Goal: Ask a question

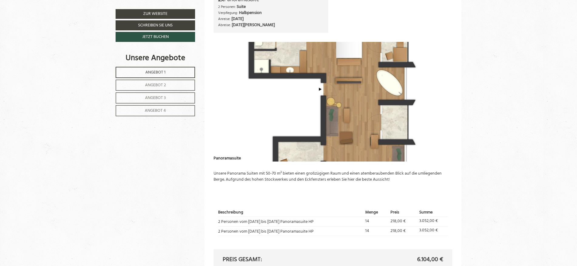
scroll to position [1153, 0]
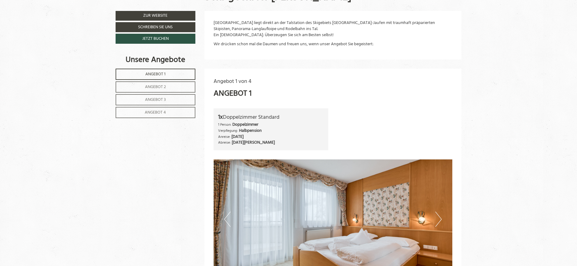
scroll to position [212, 0]
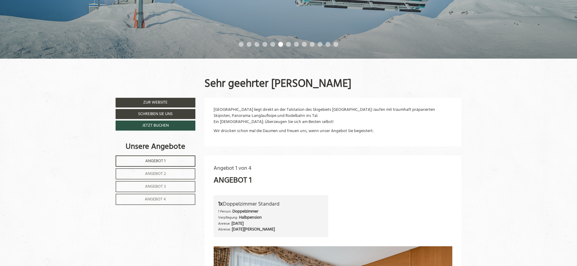
click at [160, 175] on span "Angebot 2" at bounding box center [155, 173] width 21 height 7
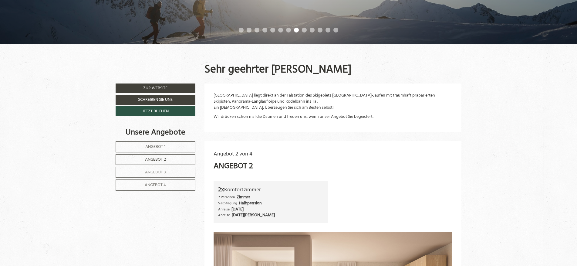
scroll to position [216, 0]
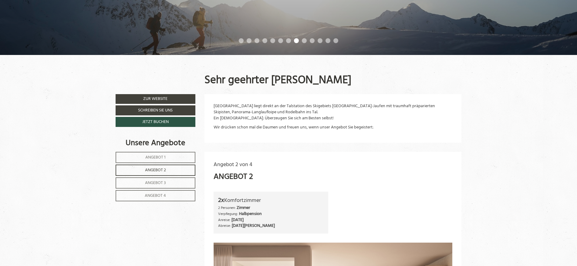
click at [146, 181] on span "Angebot 3" at bounding box center [155, 182] width 21 height 7
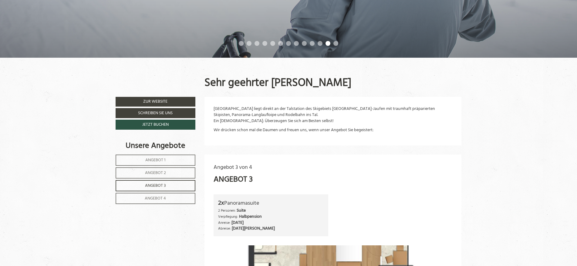
scroll to position [186, 0]
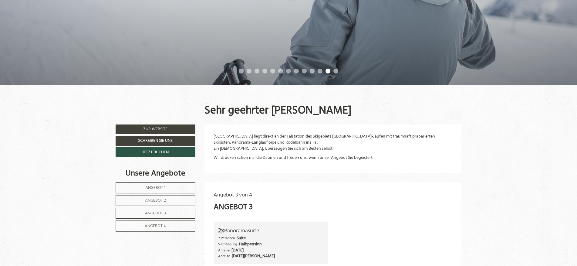
click at [161, 188] on span "Angebot 1" at bounding box center [155, 187] width 20 height 7
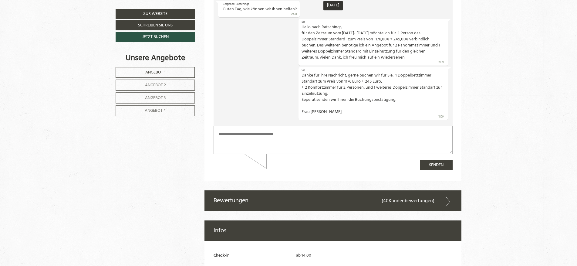
scroll to position [1672, 0]
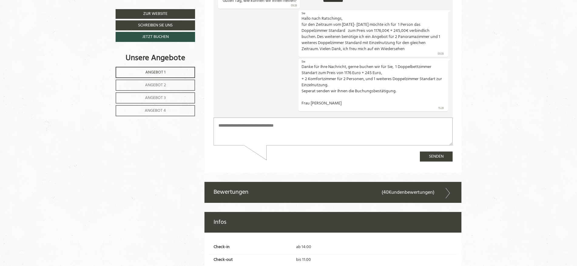
click at [219, 124] on textarea at bounding box center [332, 131] width 239 height 28
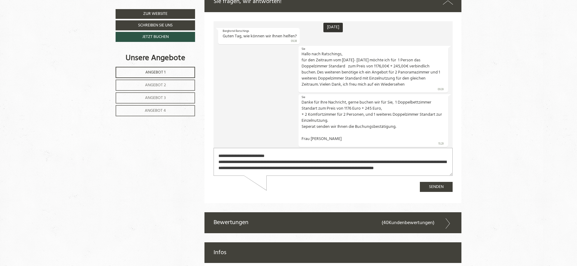
scroll to position [15, 0]
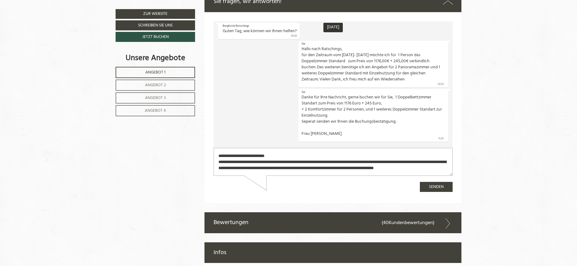
type textarea "**********"
click at [429, 187] on button "Senden" at bounding box center [436, 187] width 33 height 10
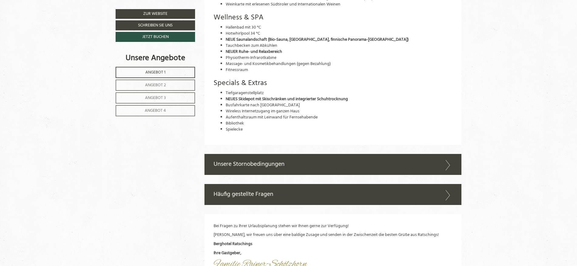
scroll to position [1339, 0]
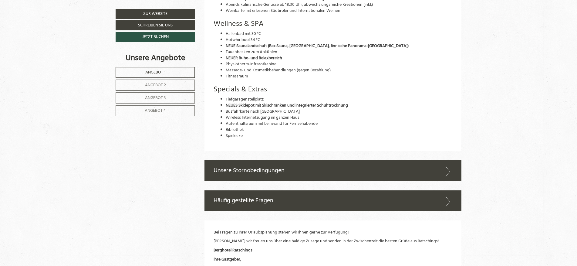
click at [157, 73] on span "Angebot 1" at bounding box center [155, 72] width 20 height 7
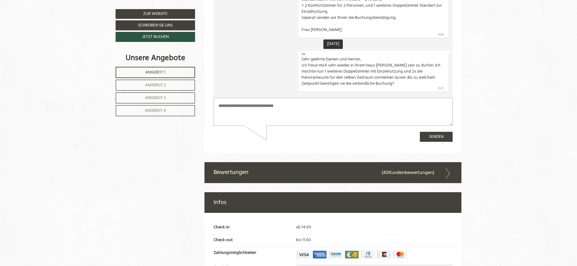
scroll to position [1703, 0]
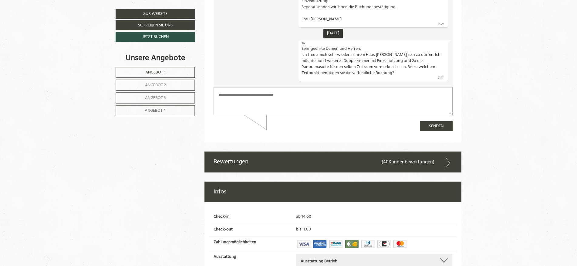
click at [150, 83] on span "Angebot 2" at bounding box center [155, 85] width 21 height 7
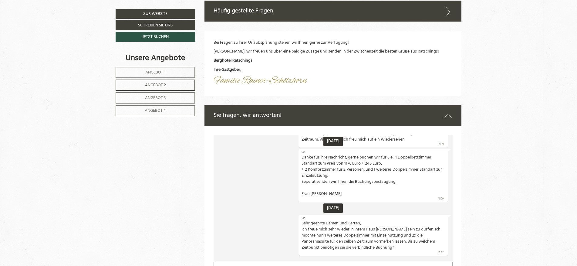
scroll to position [1551, 0]
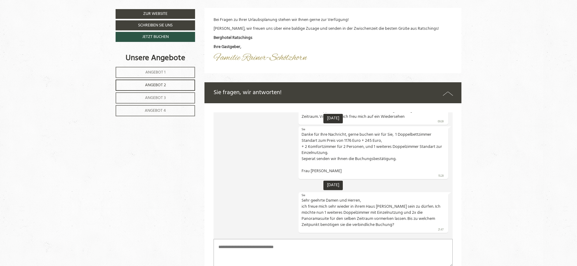
click at [143, 97] on link "Angebot 3" at bounding box center [155, 97] width 79 height 11
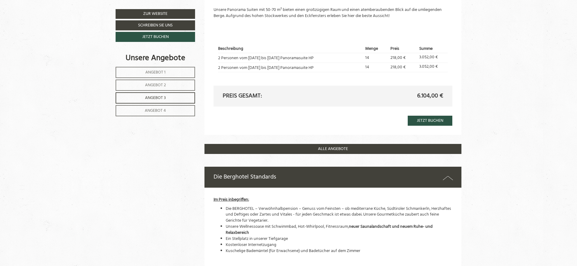
scroll to position [550, 0]
